Goal: Task Accomplishment & Management: Manage account settings

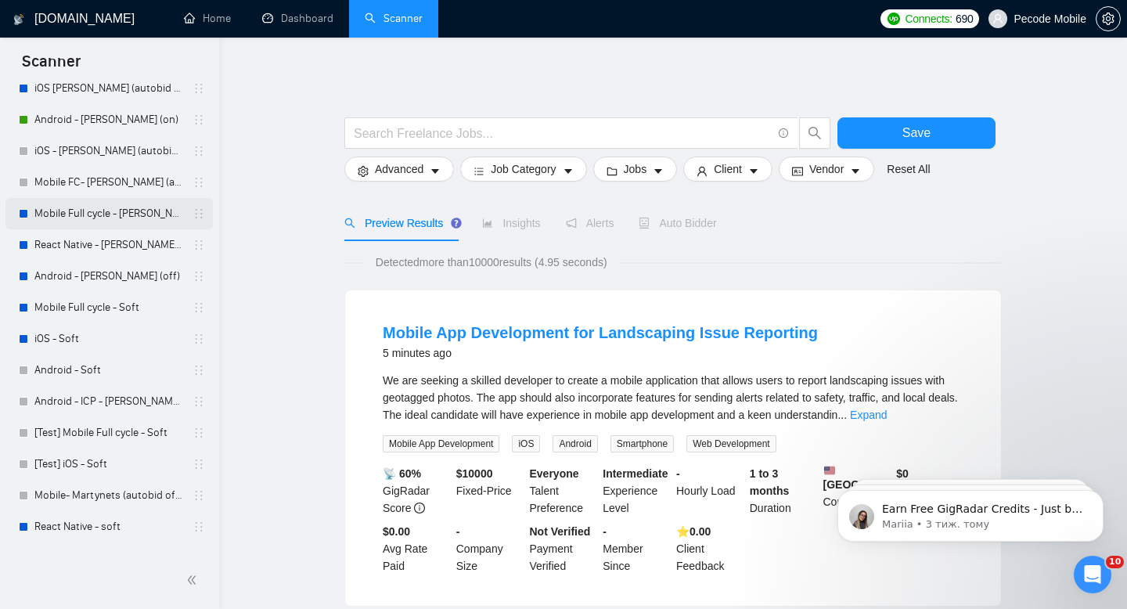
scroll to position [113, 0]
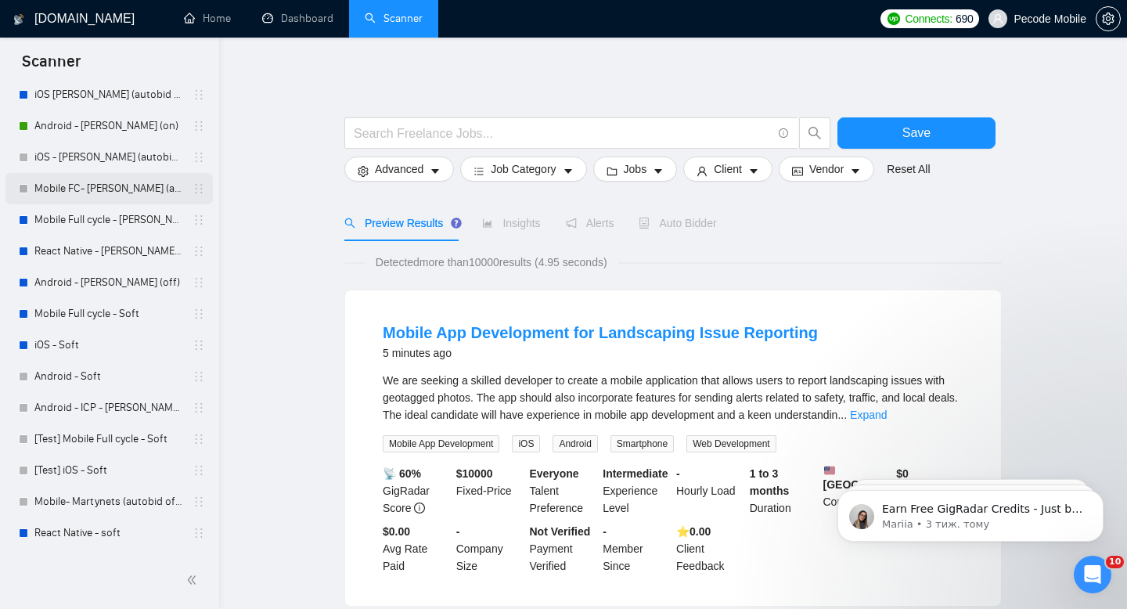
click at [95, 188] on link "Mobile FC- [PERSON_NAME] (autobid off)" at bounding box center [108, 188] width 149 height 31
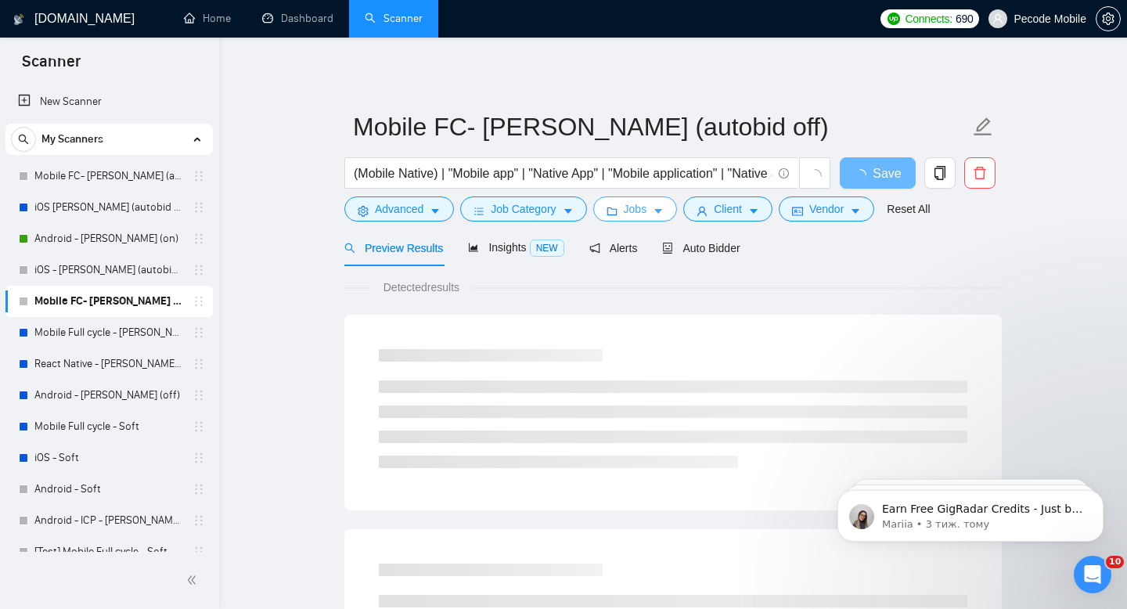
click at [642, 218] on button "Jobs" at bounding box center [635, 208] width 85 height 25
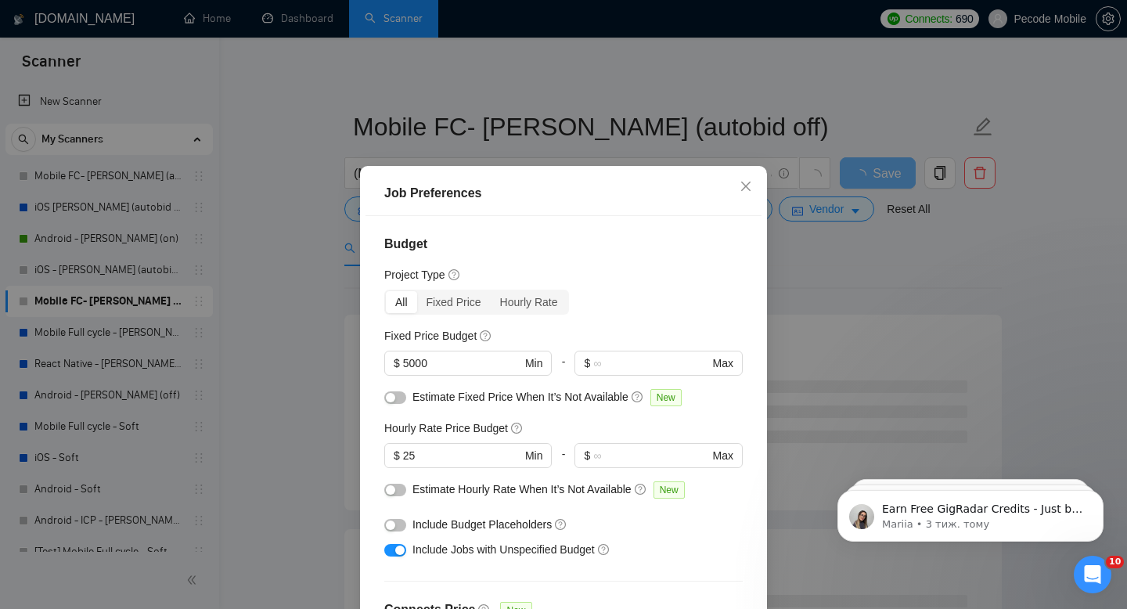
click at [124, 208] on div "Job Preferences Budget Project Type All Fixed Price Hourly Rate Fixed Price Bud…" at bounding box center [563, 304] width 1127 height 609
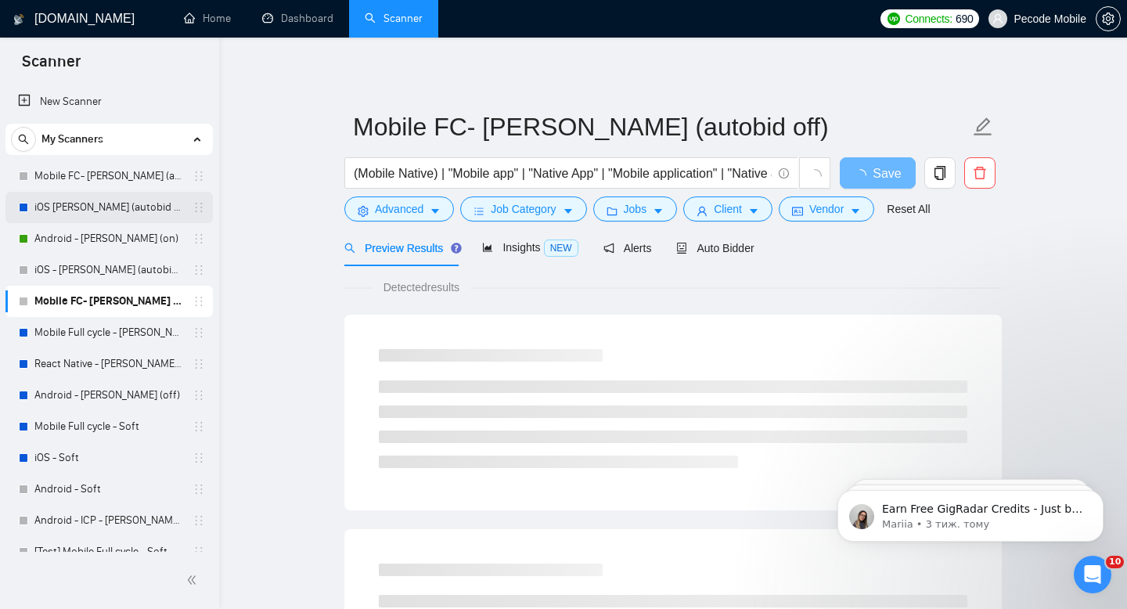
click at [72, 204] on link "iOS [PERSON_NAME] (autobid off night) part time" at bounding box center [108, 207] width 149 height 31
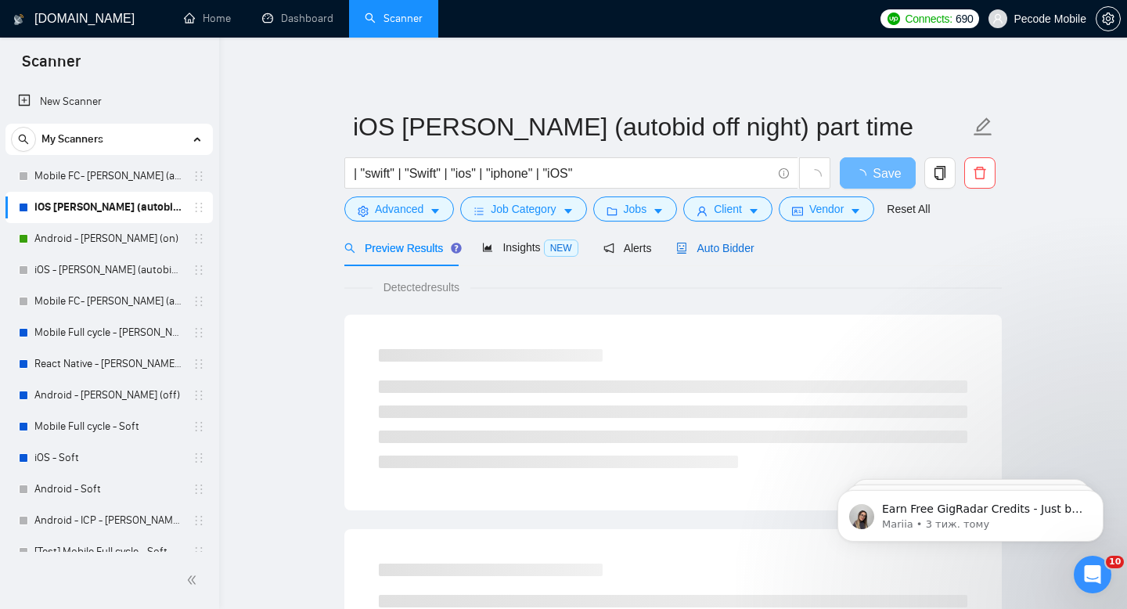
click at [723, 240] on div "Auto Bidder" at bounding box center [714, 248] width 77 height 17
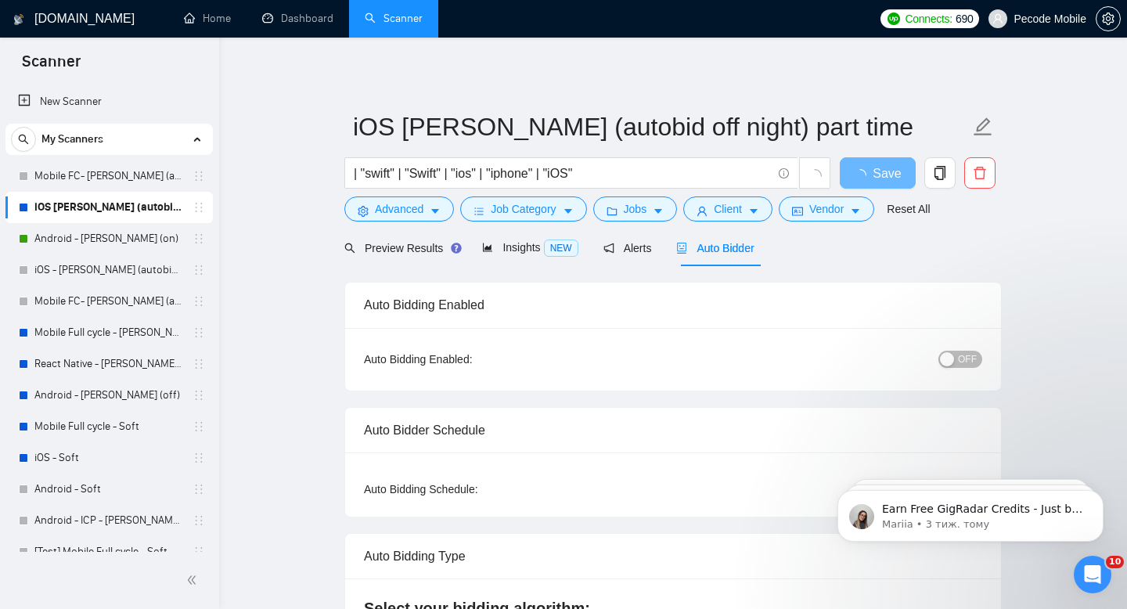
click at [964, 351] on span "OFF" at bounding box center [967, 359] width 19 height 17
checkbox input "true"
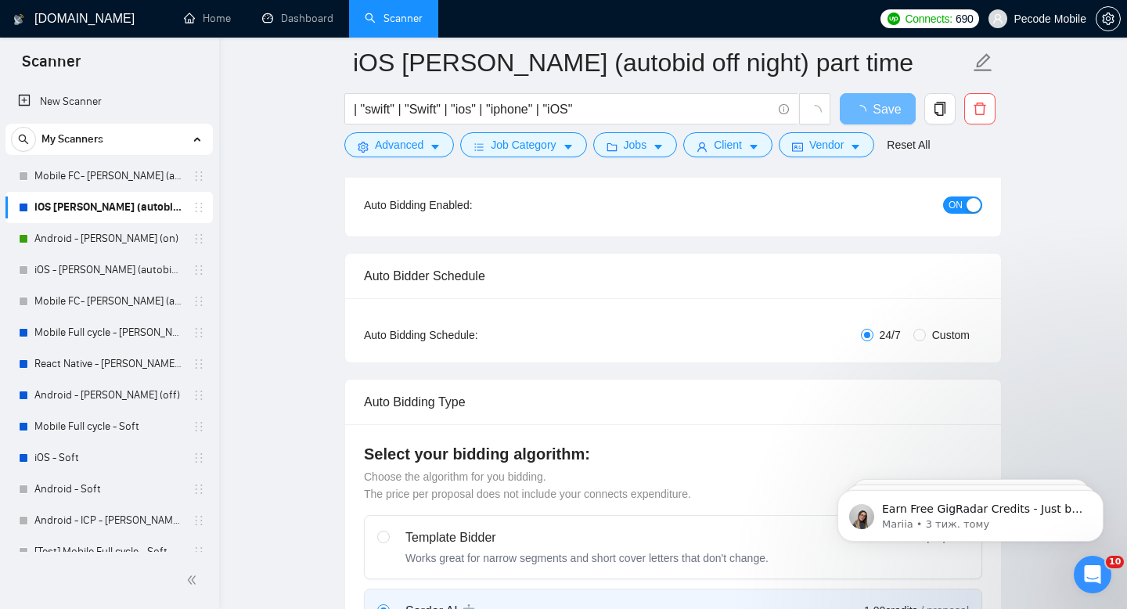
click at [926, 334] on span "Custom" at bounding box center [951, 334] width 50 height 17
click at [925, 334] on input "Custom" at bounding box center [920, 335] width 13 height 13
radio input "true"
radio input "false"
checkbox input "true"
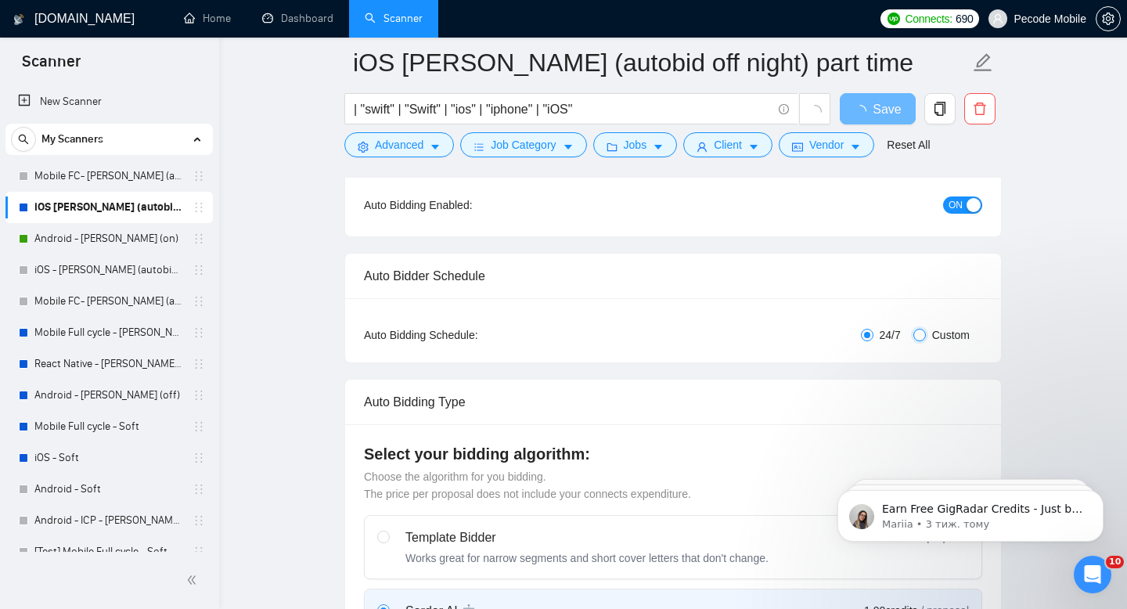
checkbox input "true"
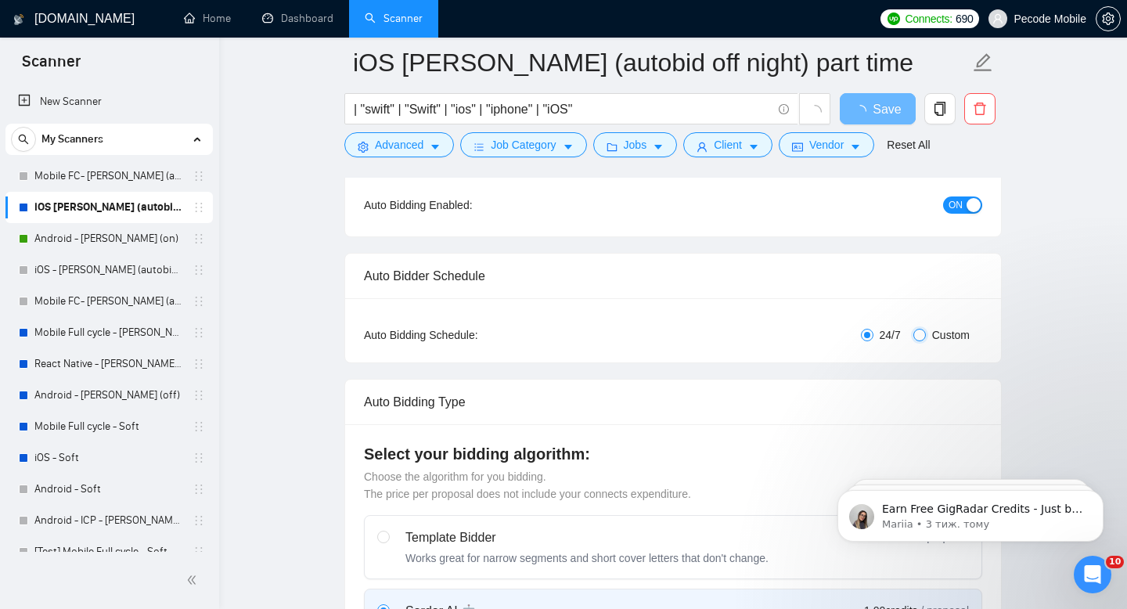
checkbox input "true"
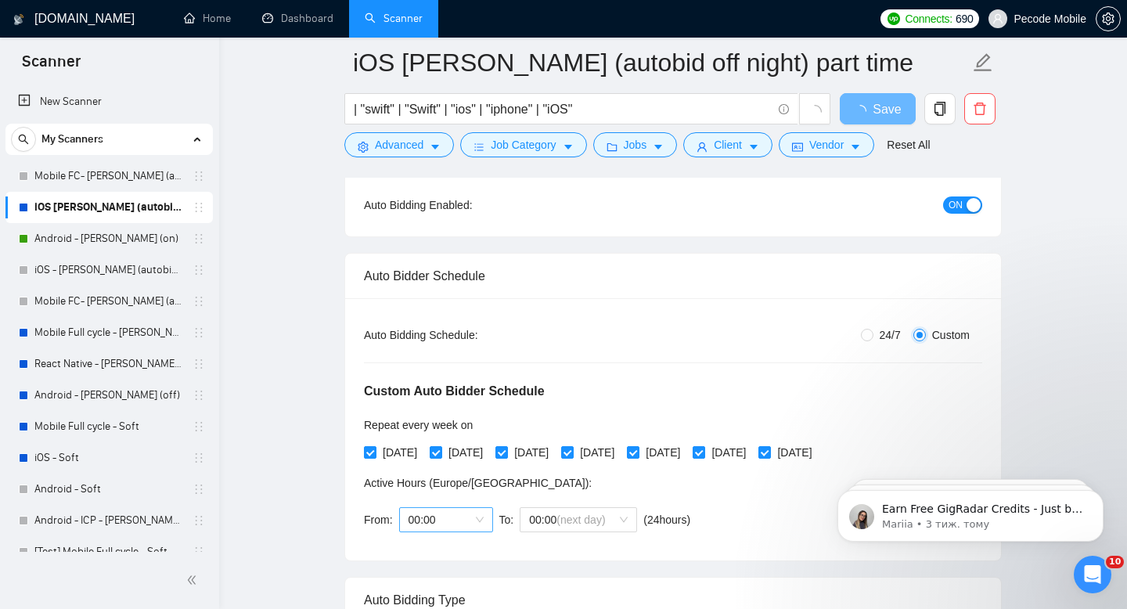
click at [449, 515] on span "00:00" at bounding box center [446, 519] width 75 height 23
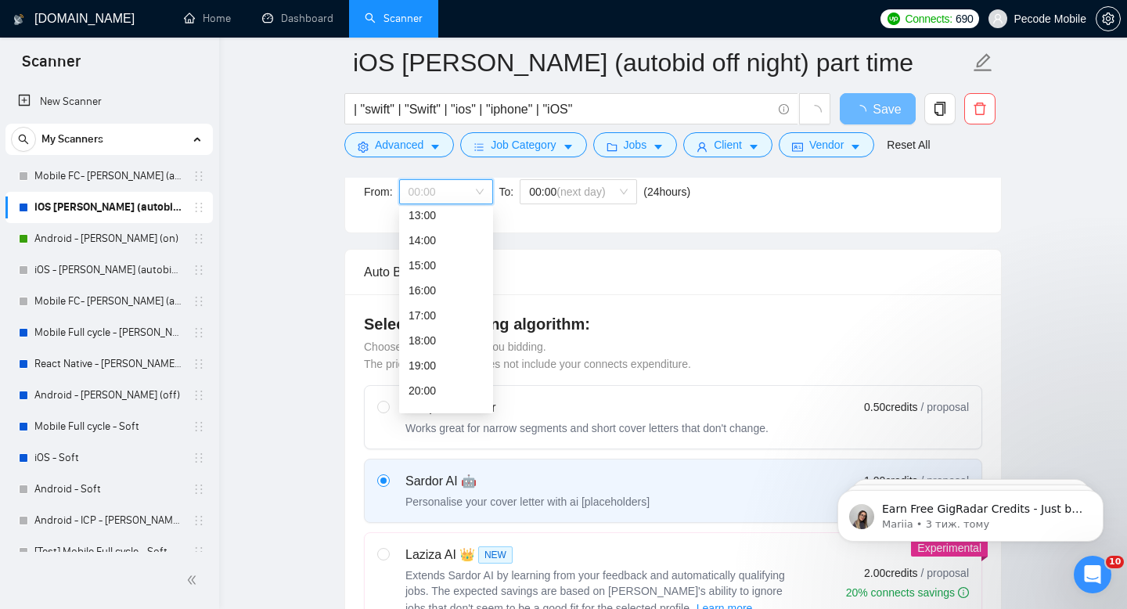
scroll to position [341, 0]
click at [427, 329] on div "18:00" at bounding box center [446, 332] width 75 height 17
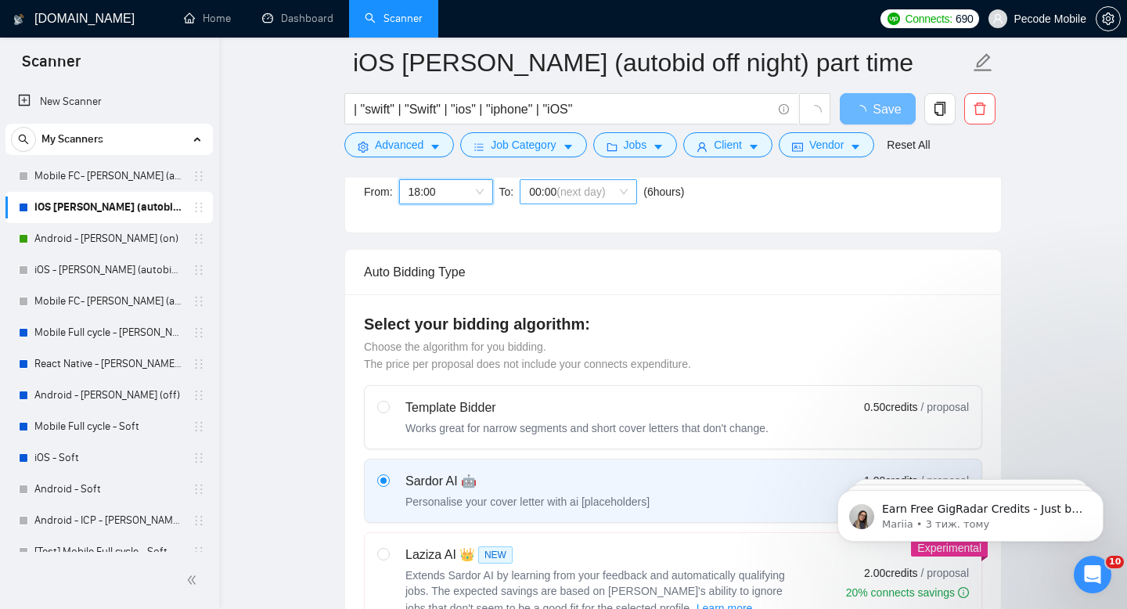
click at [547, 191] on span "00:00 (next day)" at bounding box center [578, 191] width 99 height 23
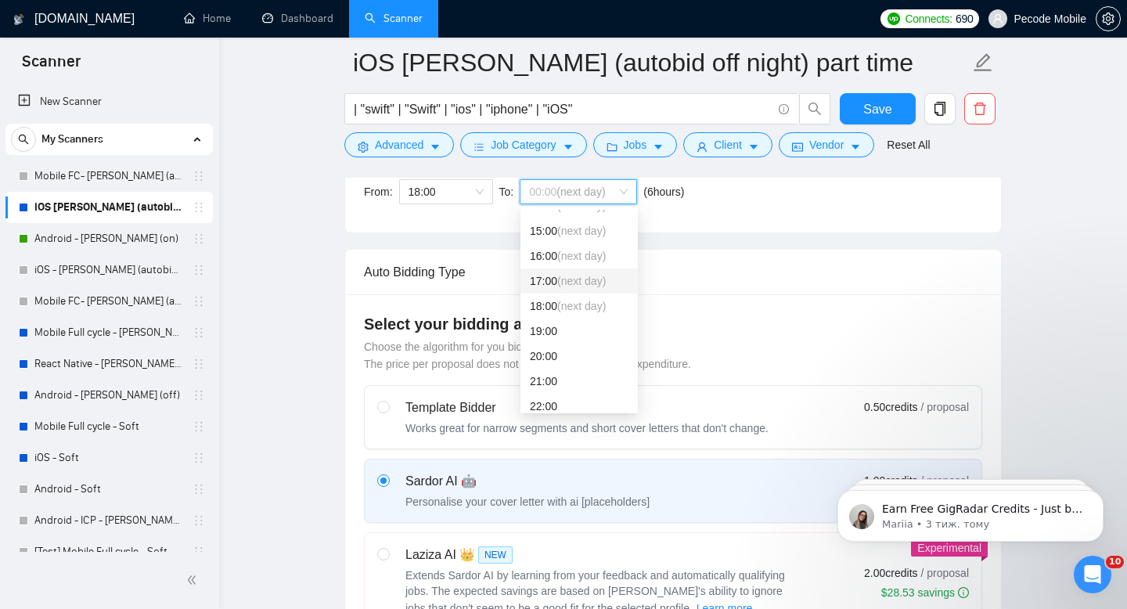
scroll to position [287, 0]
click at [557, 237] on div "12:00 (next day)" at bounding box center [579, 235] width 99 height 17
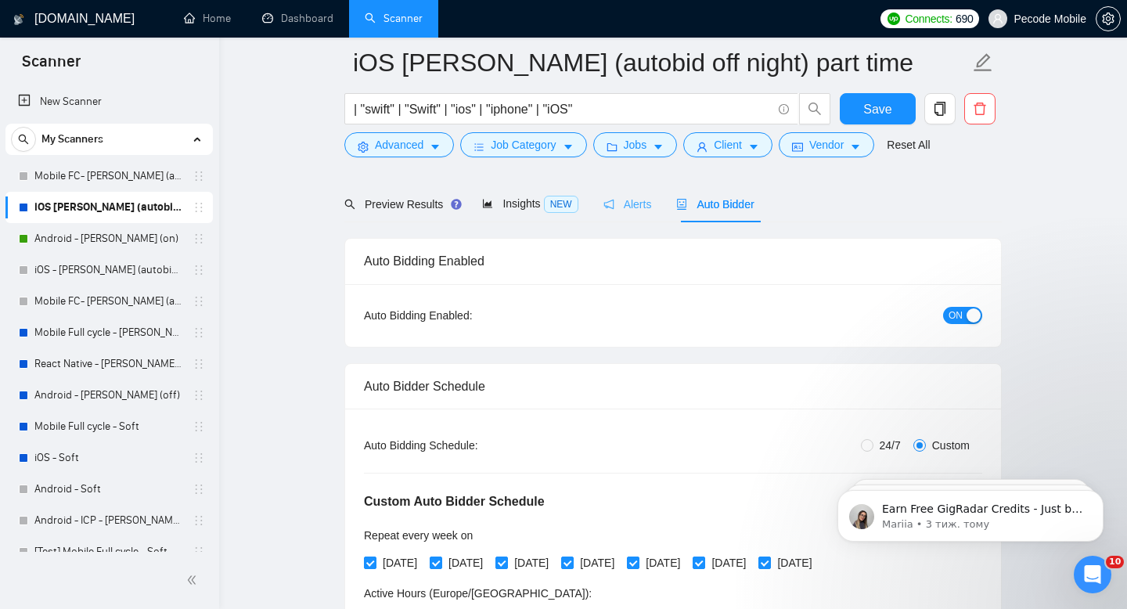
scroll to position [0, 0]
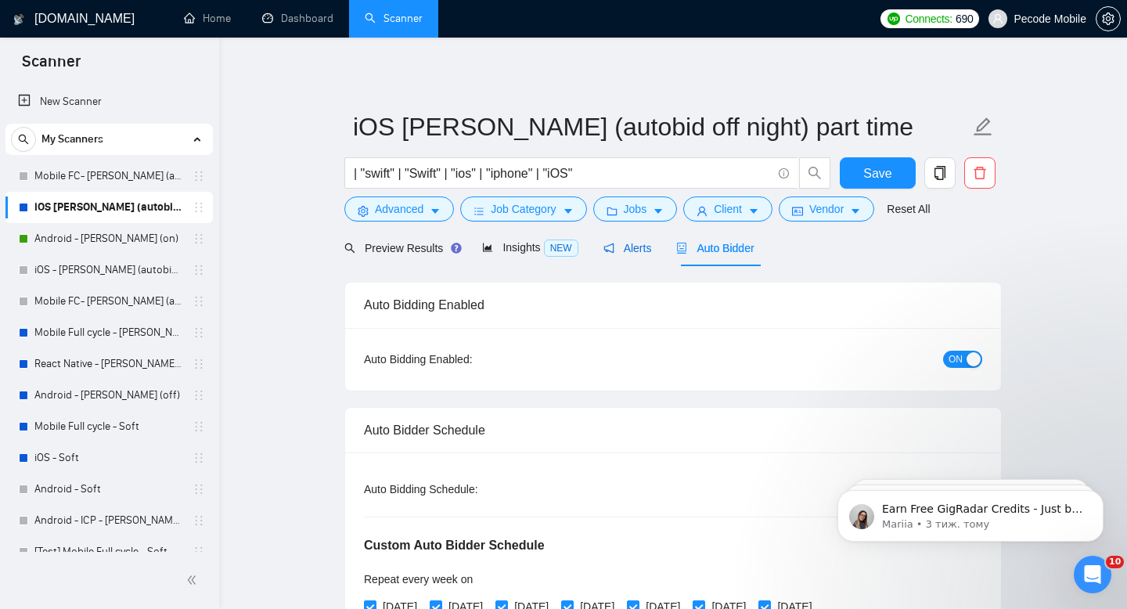
click at [625, 254] on div "Alerts" at bounding box center [628, 248] width 49 height 17
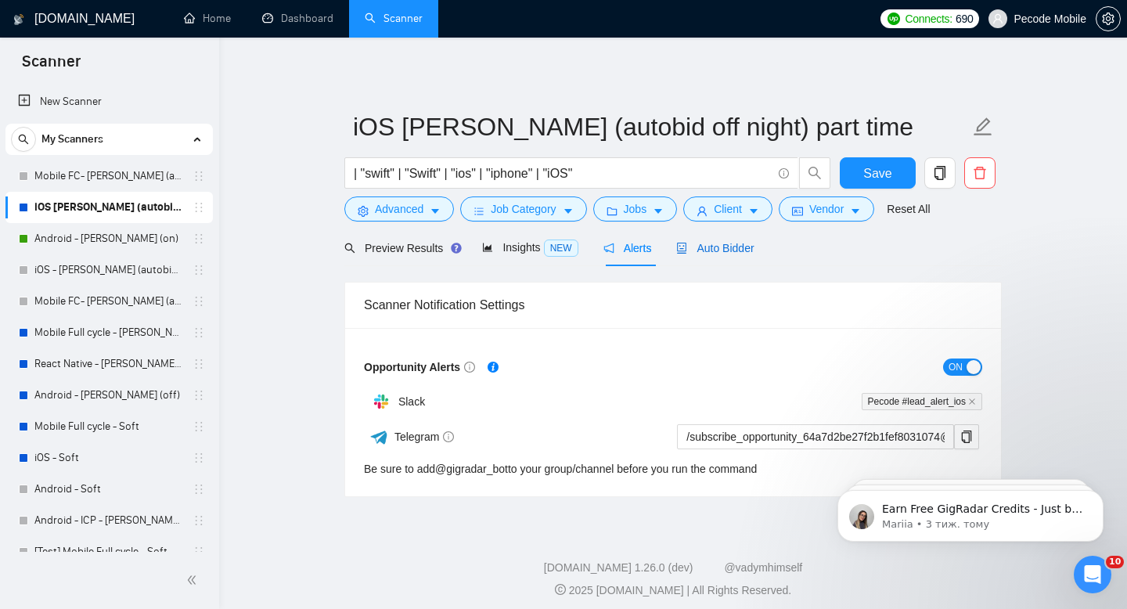
click at [719, 248] on span "Auto Bidder" at bounding box center [714, 248] width 77 height 13
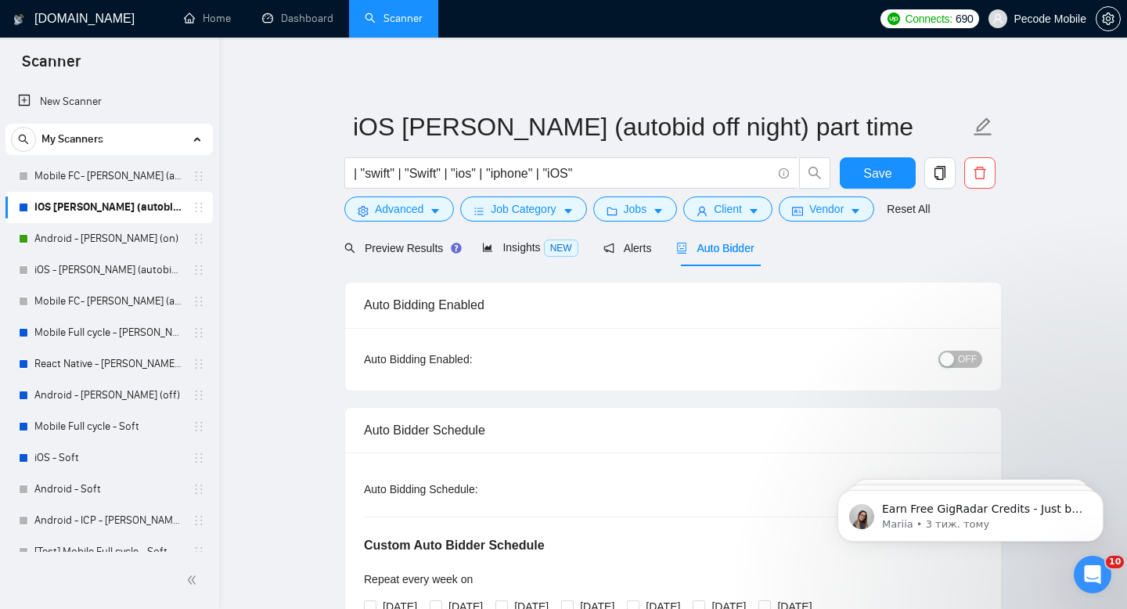
radio input "true"
radio input "false"
checkbox input "true"
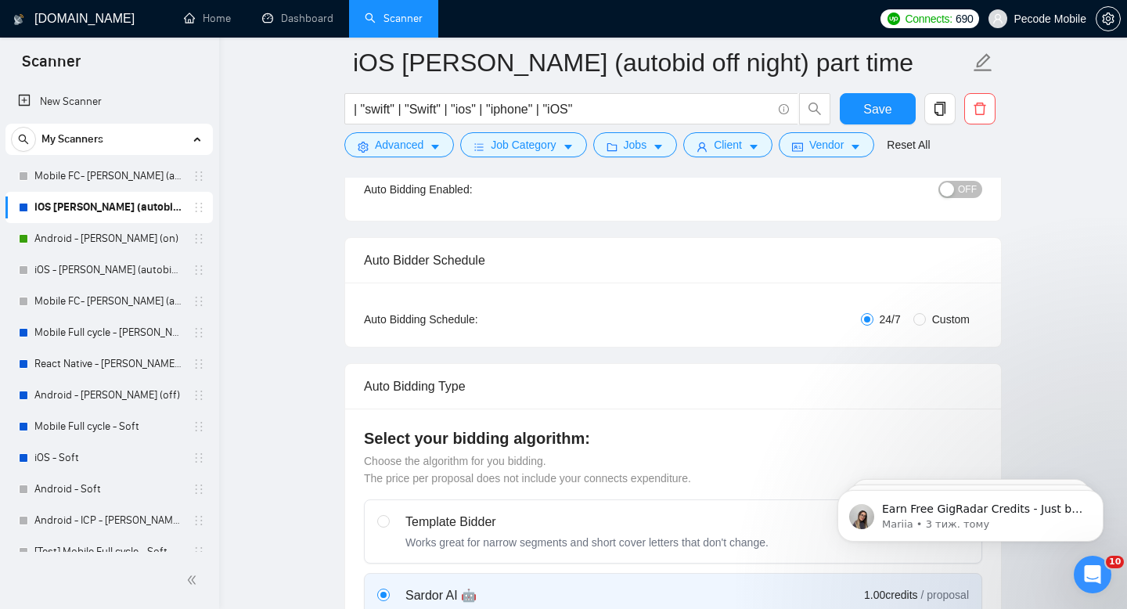
scroll to position [190, 0]
